Goal: Communication & Community: Answer question/provide support

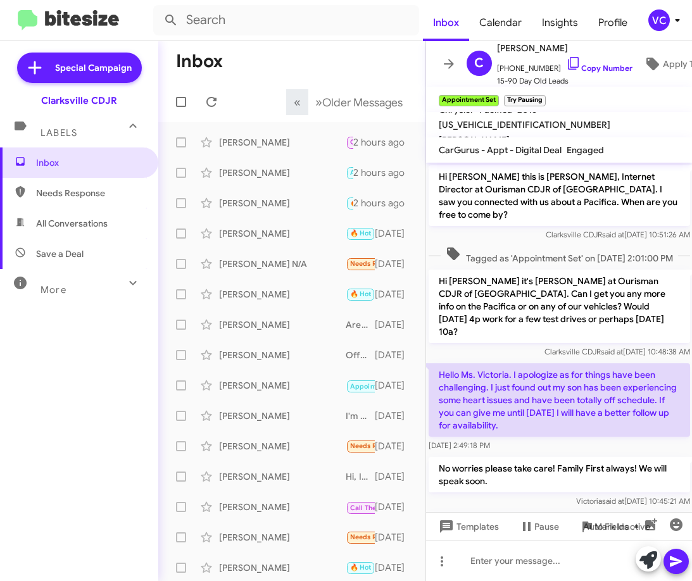
scroll to position [342, 0]
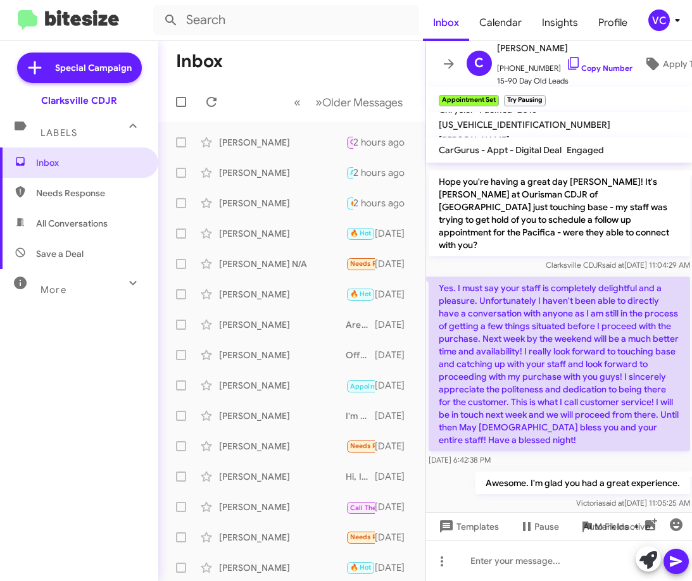
click at [220, 69] on h1 "Inbox" at bounding box center [199, 61] width 47 height 20
click at [460, 469] on div "Awesome. I'm glad you had a great experience. [PERSON_NAME] said at [DATE] 11:0…" at bounding box center [559, 490] width 267 height 43
click at [210, 104] on icon at bounding box center [211, 101] width 15 height 15
click at [297, 56] on mat-toolbar-row "Inbox" at bounding box center [291, 61] width 267 height 41
click at [54, 432] on div "Inbox Needs Response All Conversations Save a Deal More Important 🔥 Hot Appoint…" at bounding box center [79, 322] width 158 height 349
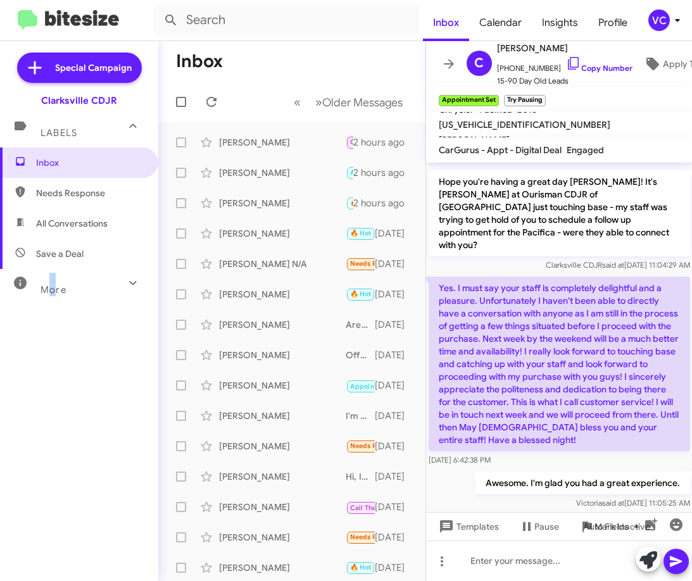
click at [54, 432] on div "Inbox Needs Response All Conversations Save a Deal More Important 🔥 Hot Appoint…" at bounding box center [79, 322] width 158 height 349
click at [71, 422] on div "Inbox Needs Response All Conversations Save a Deal More Important 🔥 Hot Appoint…" at bounding box center [79, 322] width 158 height 349
click at [353, 33] on input "text" at bounding box center [286, 20] width 266 height 30
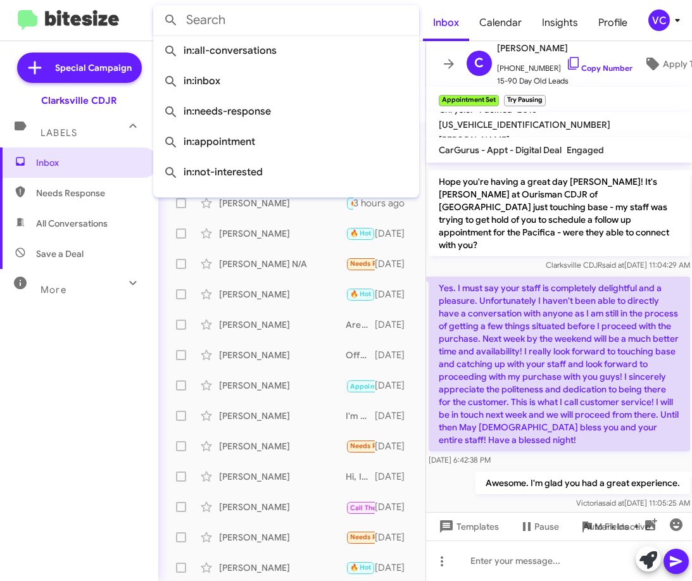
drag, startPoint x: 38, startPoint y: 374, endPoint x: 70, endPoint y: 349, distance: 40.6
click at [39, 374] on div "Inbox Needs Response All Conversations Save a Deal More Important 🔥 Hot Appoint…" at bounding box center [79, 322] width 158 height 349
